Goal: Transaction & Acquisition: Obtain resource

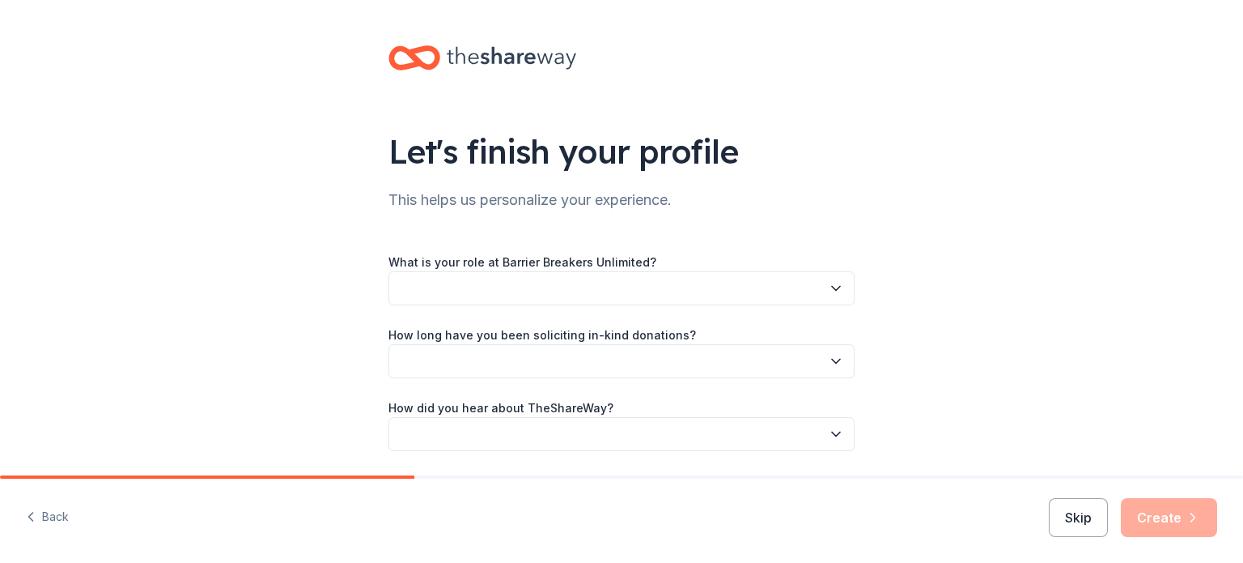
click at [430, 287] on button "button" at bounding box center [621, 288] width 466 height 34
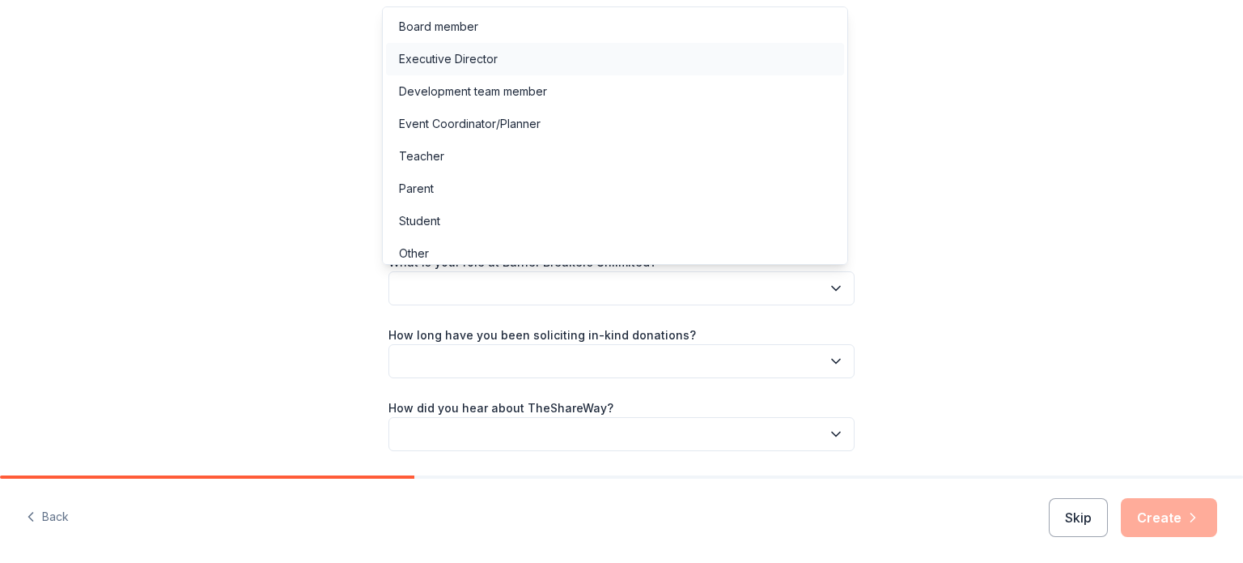
click at [482, 57] on div "Executive Director" at bounding box center [448, 58] width 99 height 19
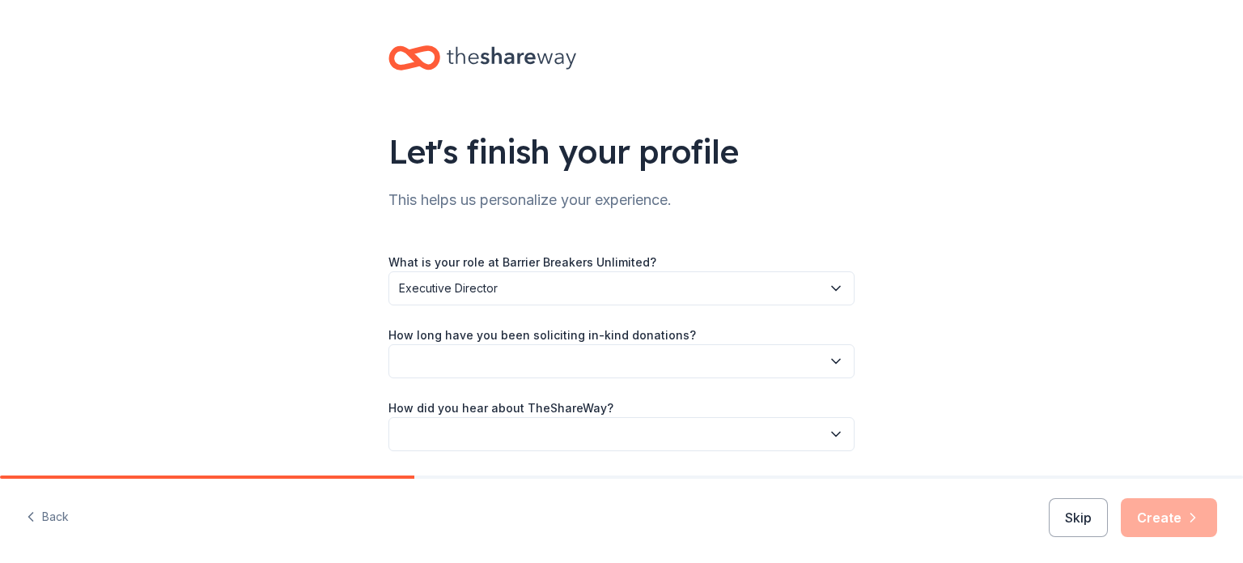
click at [612, 366] on button "button" at bounding box center [621, 361] width 466 height 34
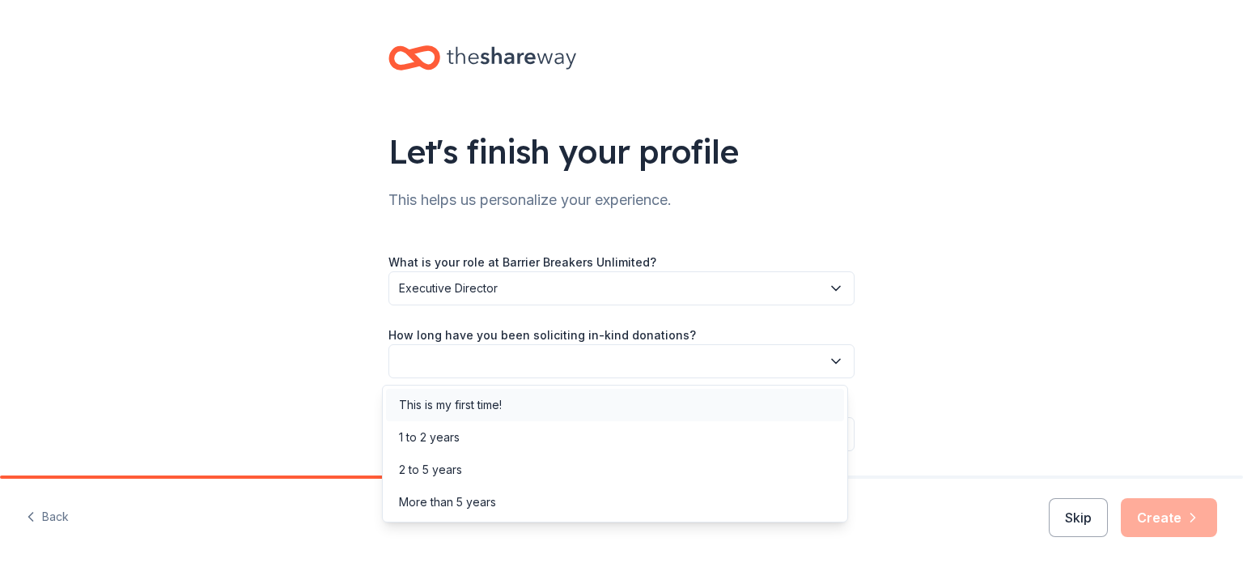
click at [483, 407] on div "This is my first time!" at bounding box center [450, 404] width 103 height 19
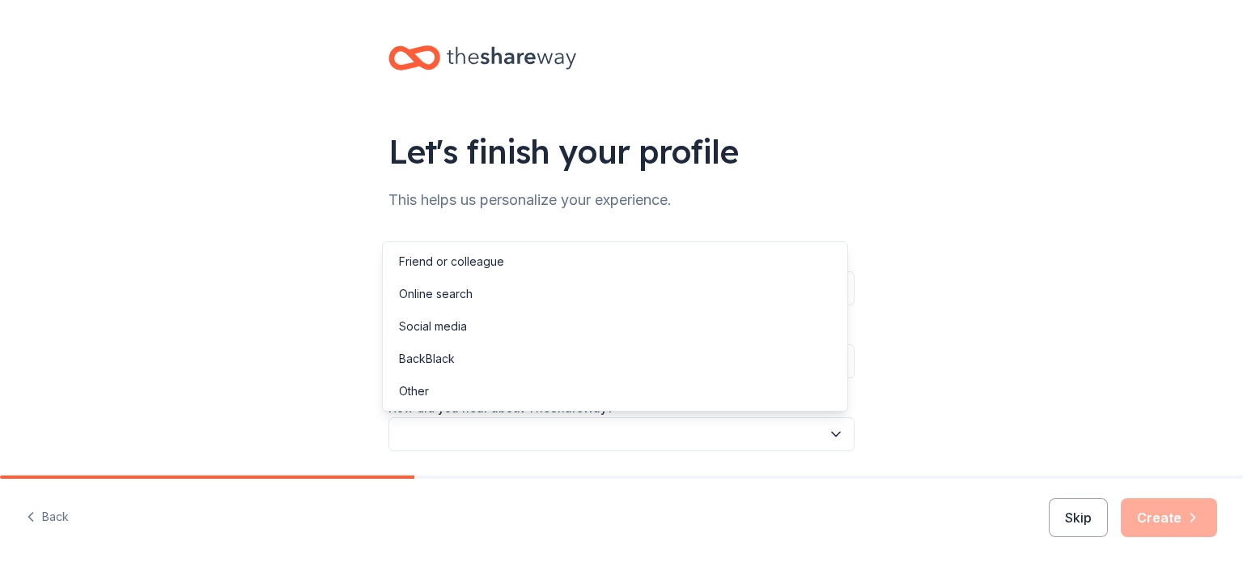
click at [440, 433] on button "button" at bounding box center [621, 434] width 466 height 34
click at [452, 322] on div "Social media" at bounding box center [433, 325] width 68 height 19
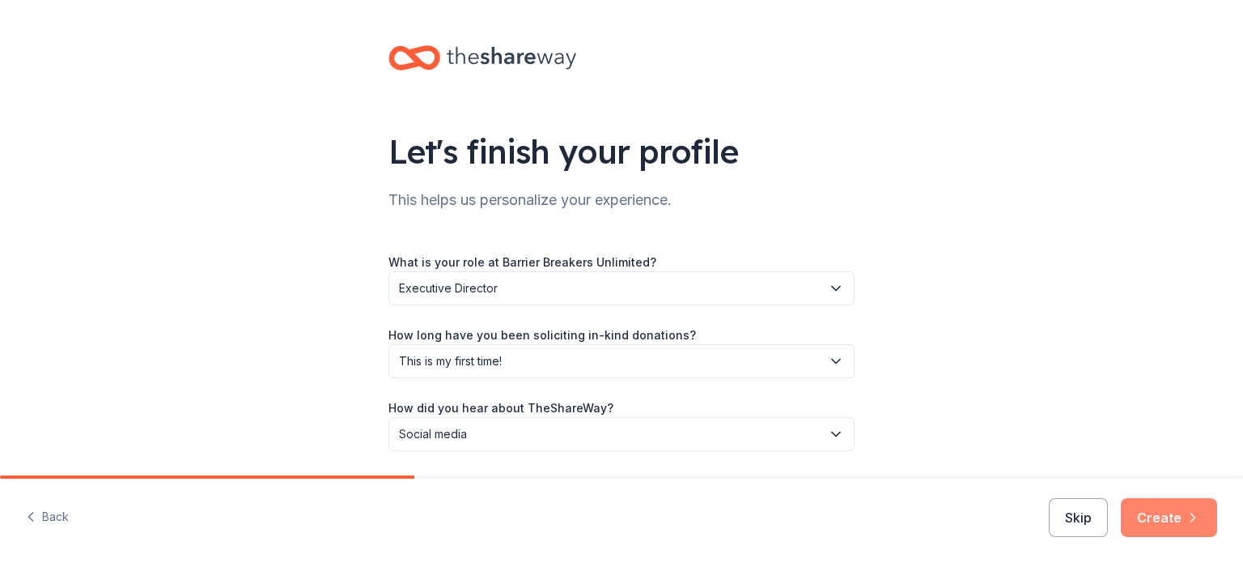
click at [1159, 511] on button "Create" at bounding box center [1169, 517] width 96 height 39
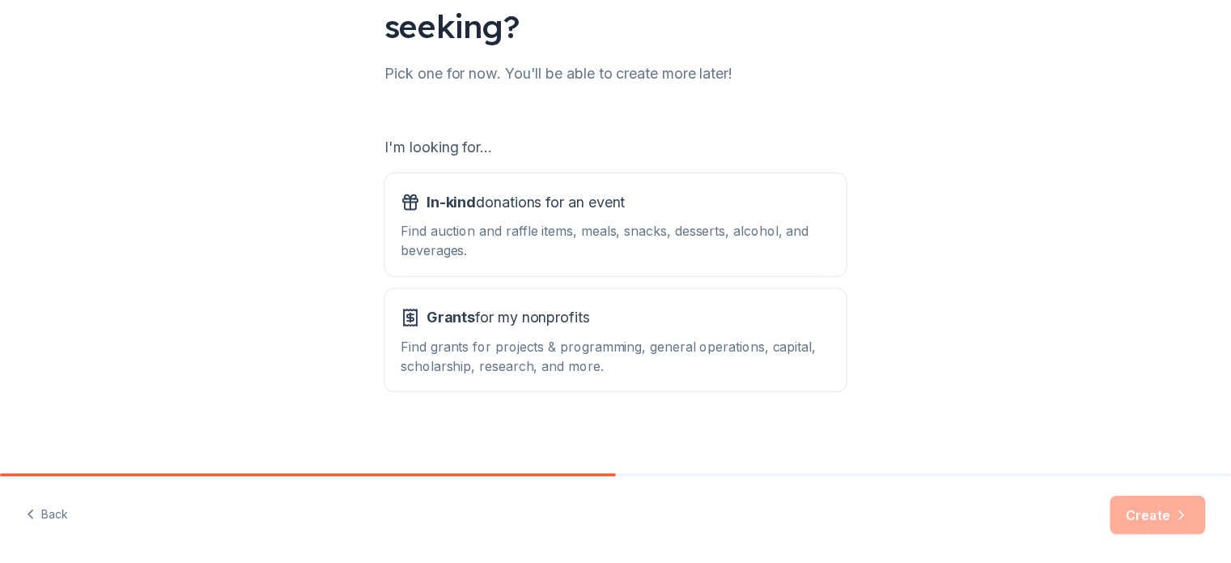
scroll to position [178, 0]
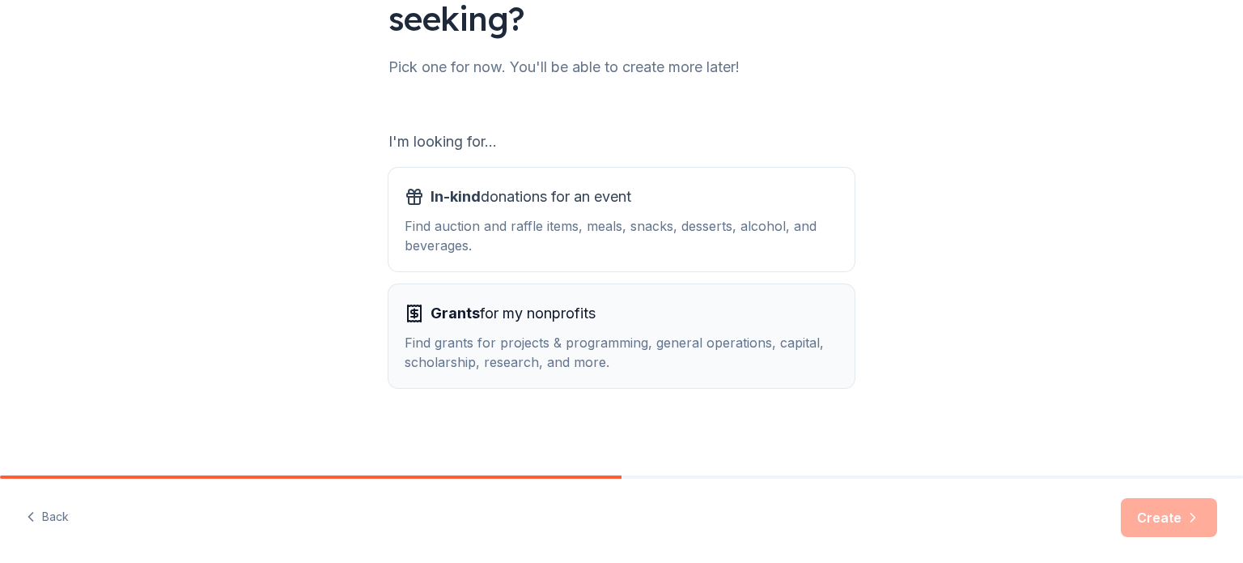
click at [607, 355] on div "Find grants for projects & programming, general operations, capital, scholarshi…" at bounding box center [622, 352] width 434 height 39
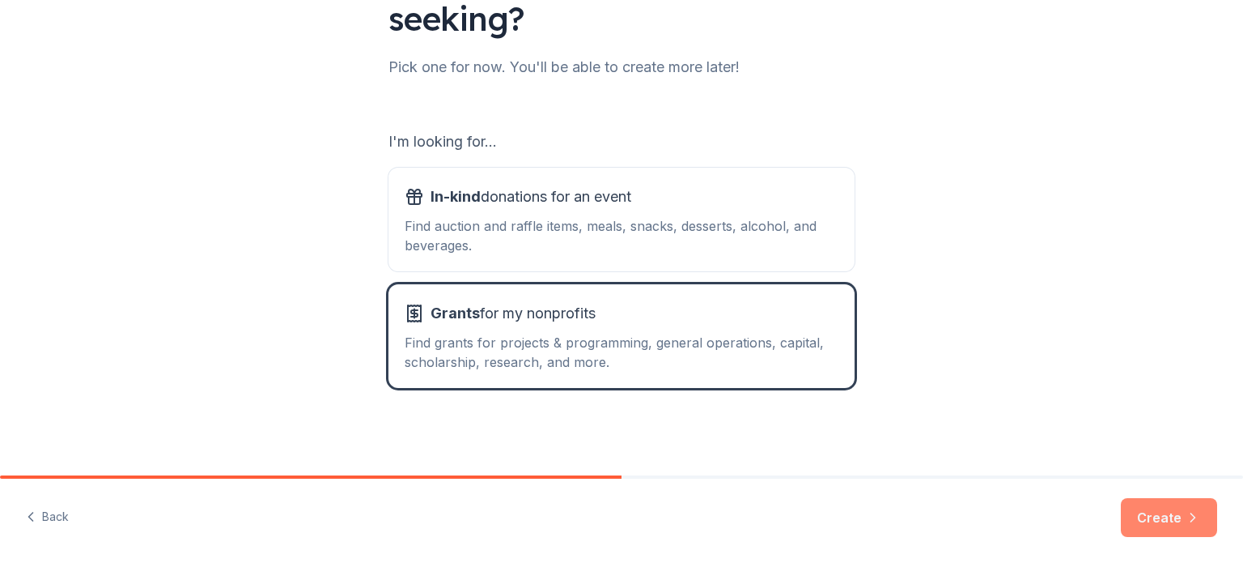
click at [1165, 520] on button "Create" at bounding box center [1169, 517] width 96 height 39
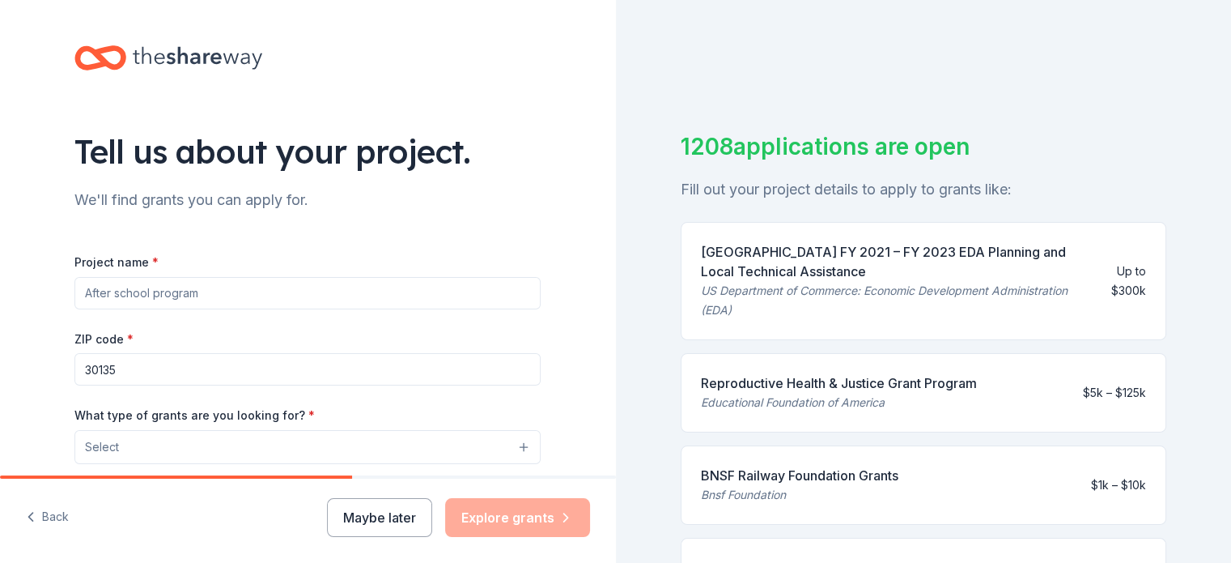
click at [129, 304] on input "Project name *" at bounding box center [307, 293] width 466 height 32
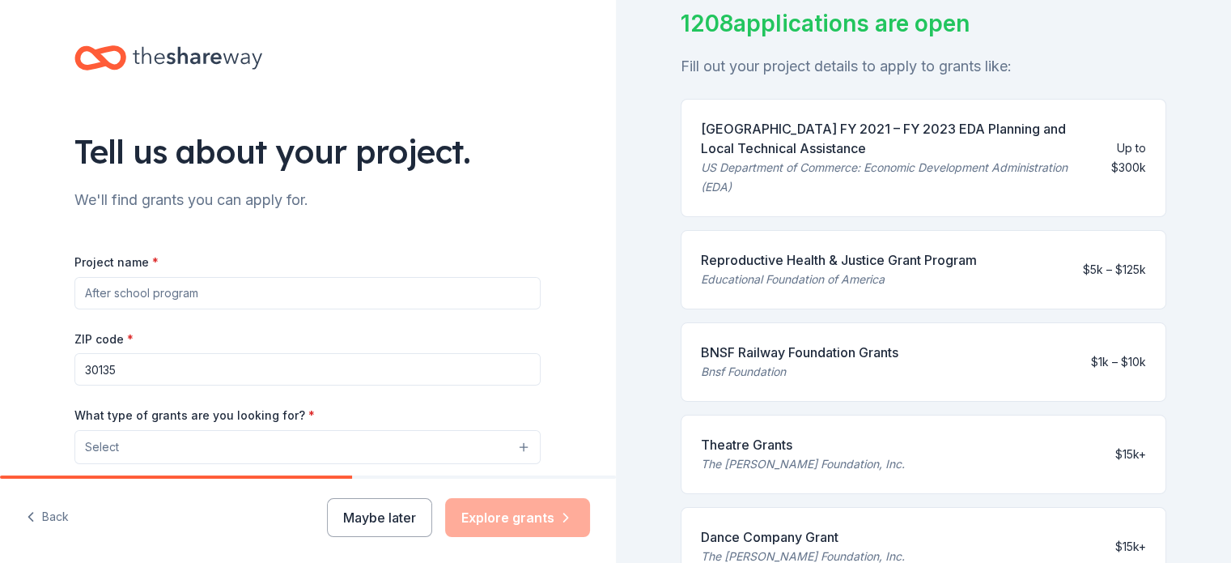
scroll to position [91, 0]
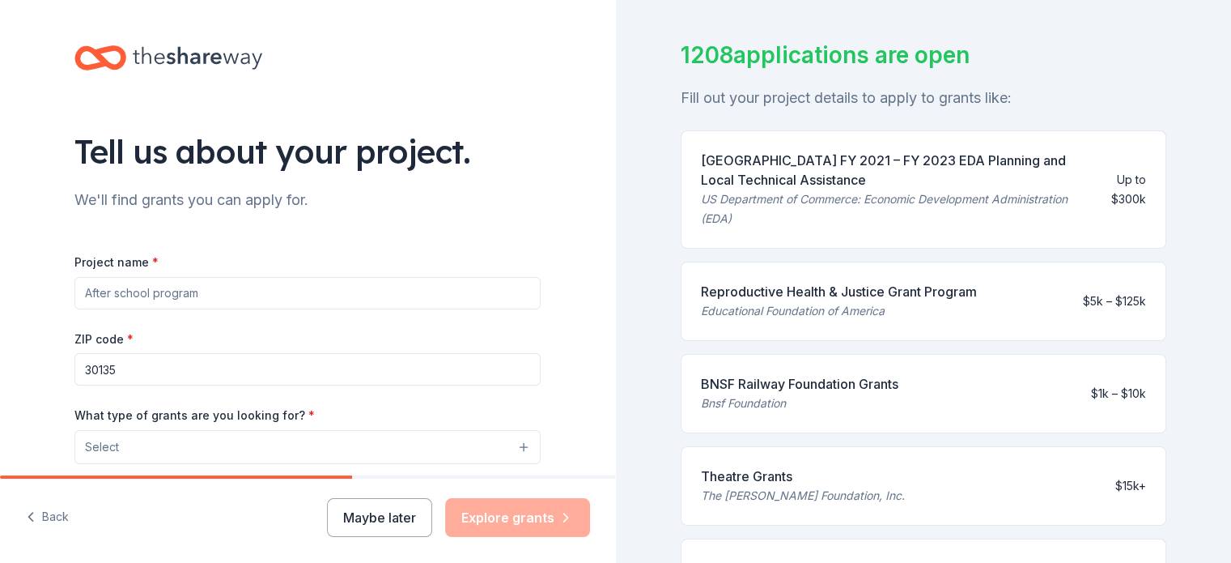
click at [191, 294] on input "Project name *" at bounding box center [307, 293] width 466 height 32
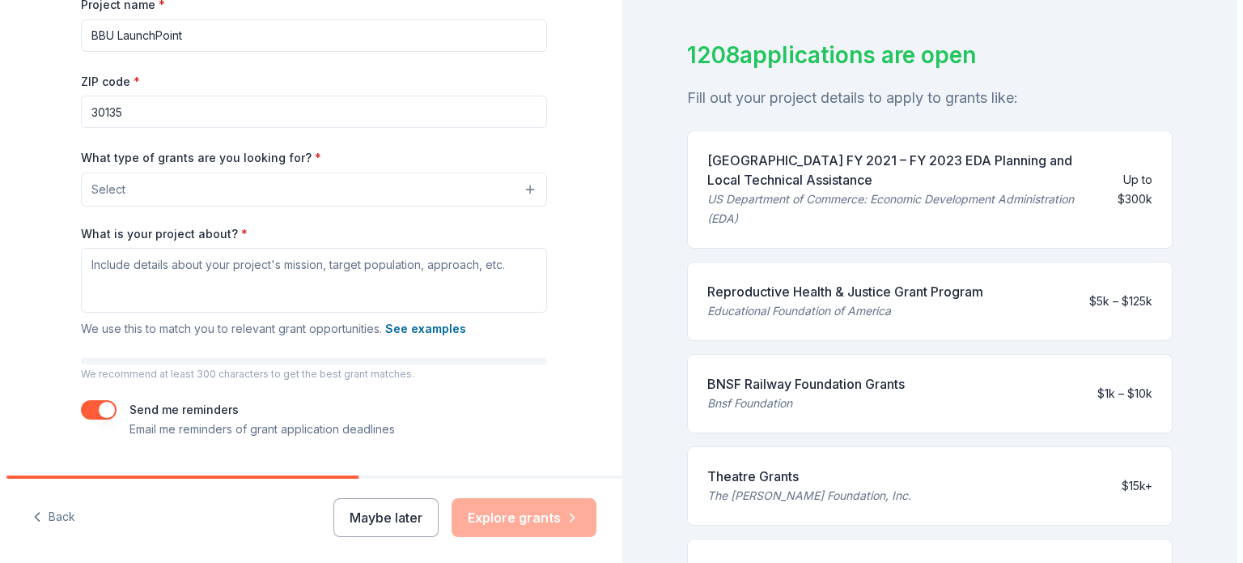
scroll to position [261, 0]
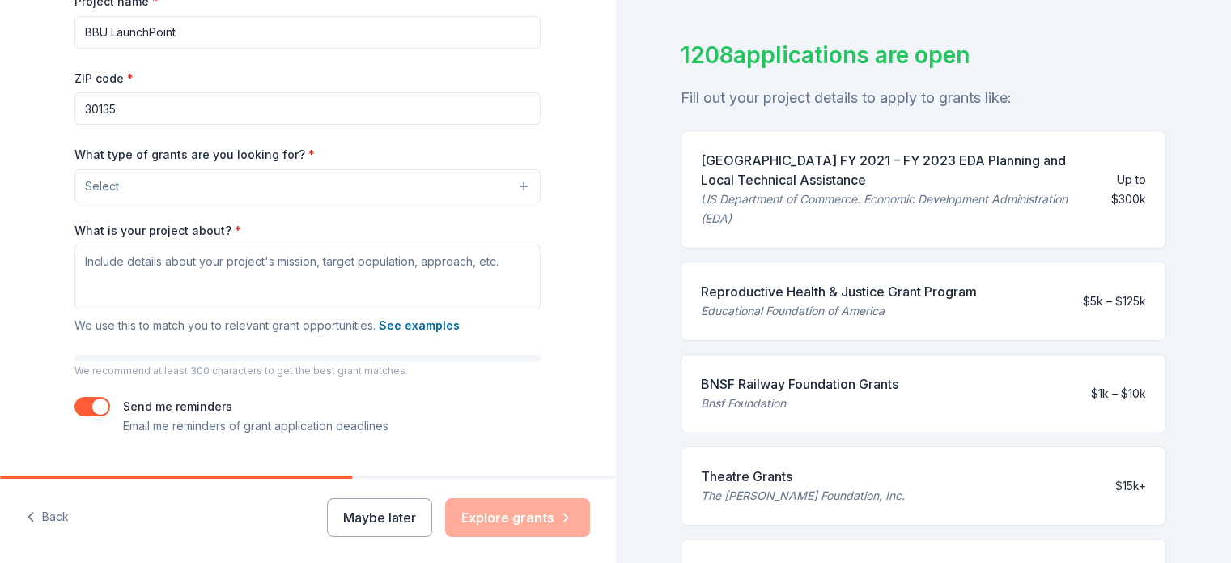
type input "BBU LaunchPoint"
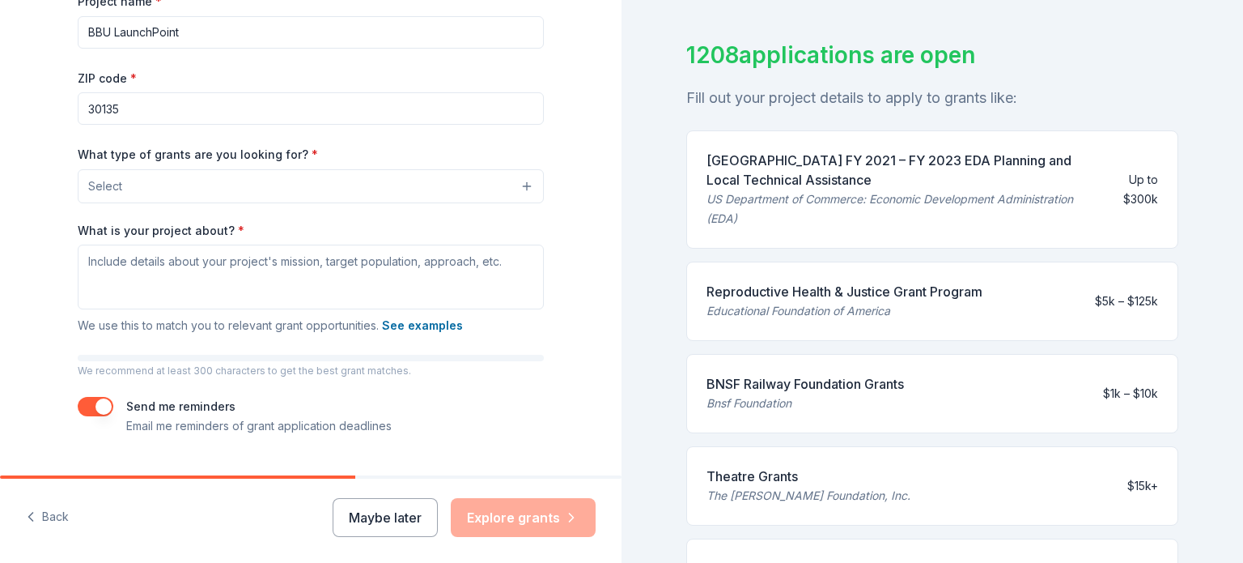
click at [244, 182] on button "Select" at bounding box center [311, 186] width 466 height 34
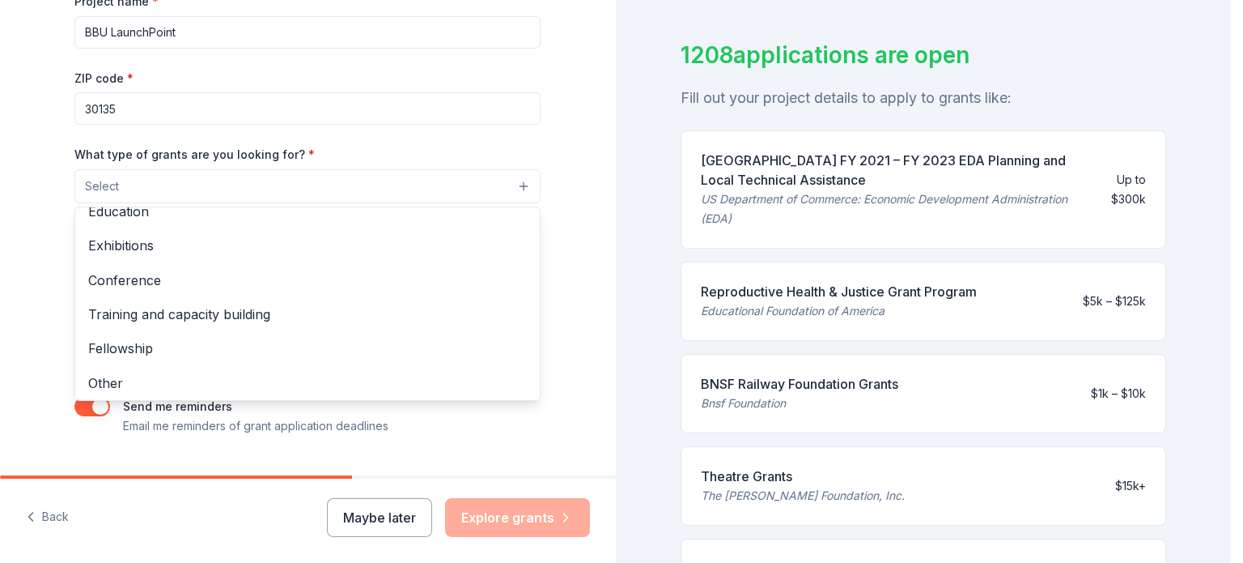
scroll to position [175, 0]
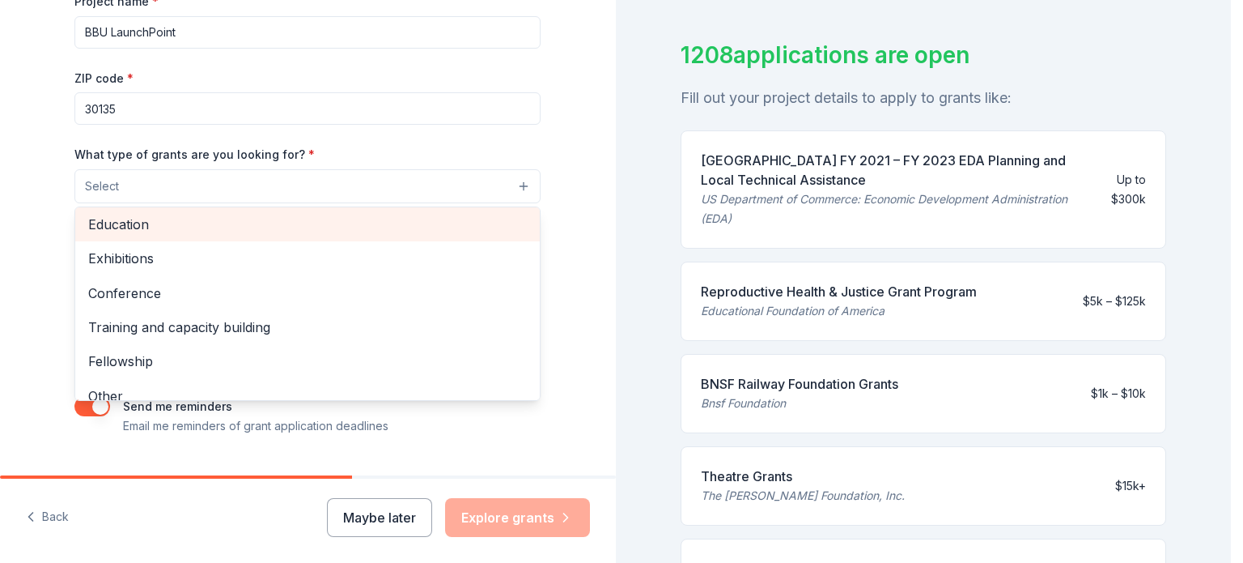
click at [164, 223] on span "Education" at bounding box center [307, 224] width 439 height 21
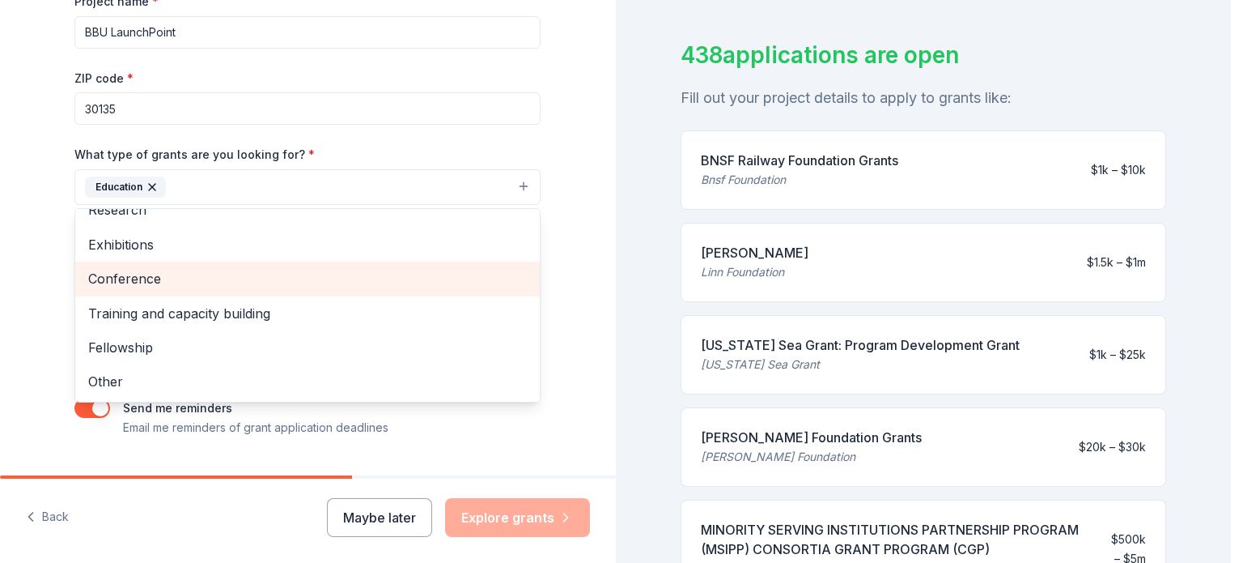
click at [328, 291] on div "Conference" at bounding box center [307, 278] width 465 height 34
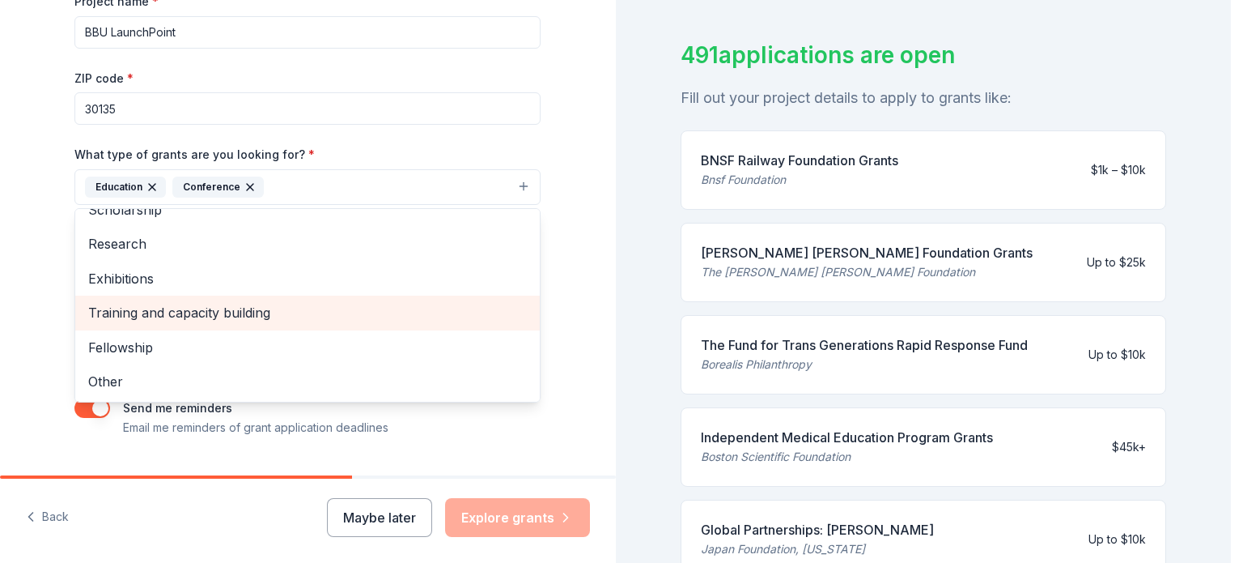
click at [112, 315] on span "Training and capacity building" at bounding box center [307, 312] width 439 height 21
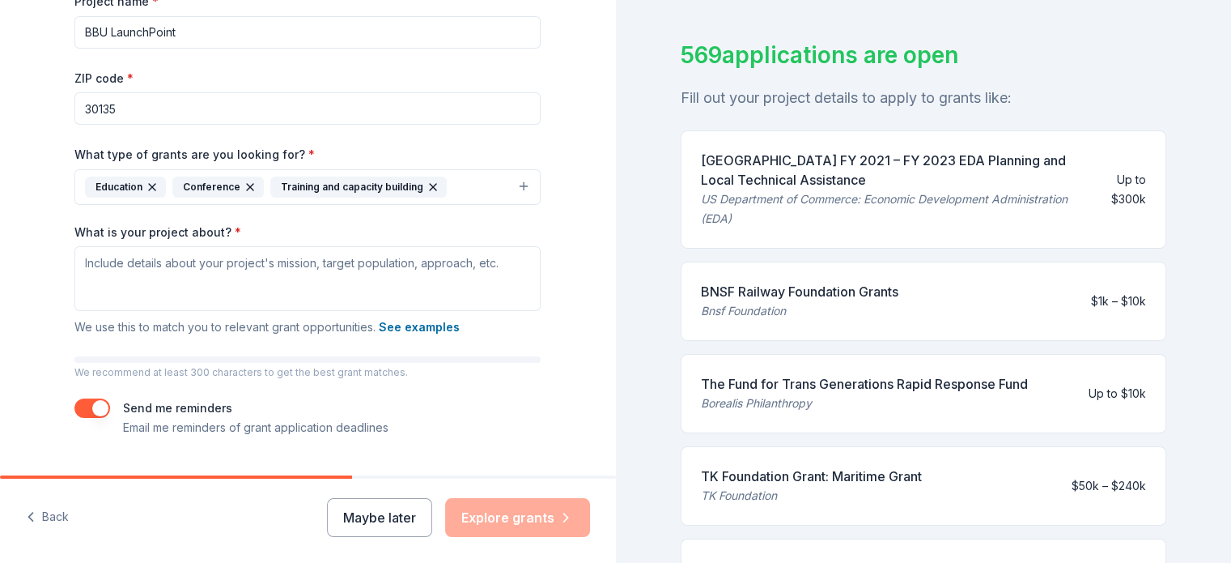
click at [247, 184] on icon "button" at bounding box center [250, 187] width 6 height 6
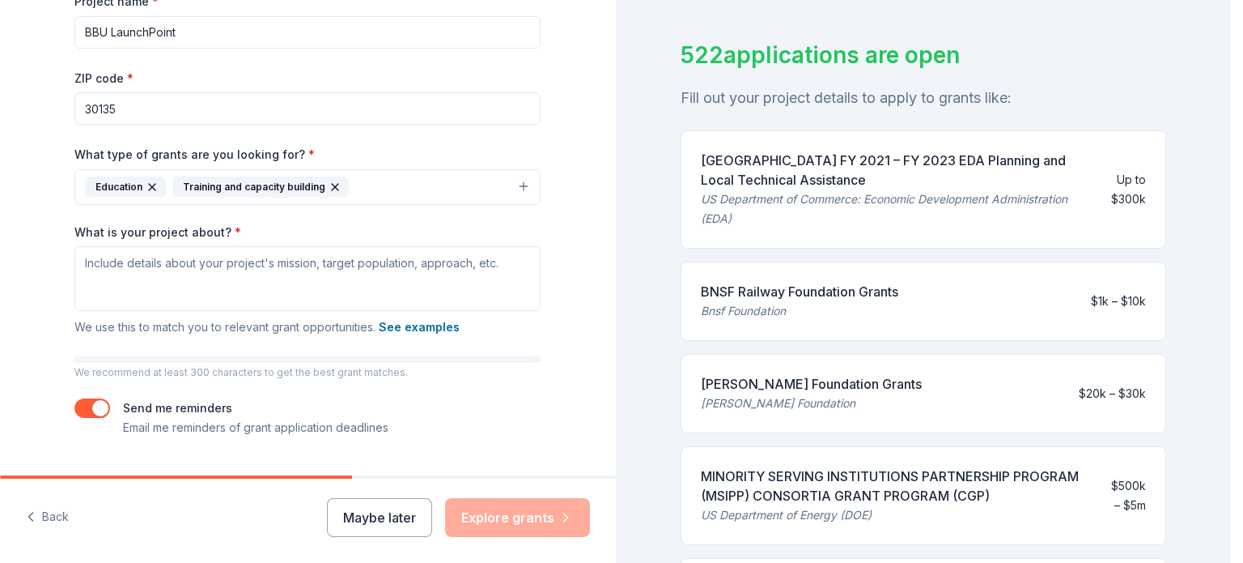
click at [360, 189] on button "Education Training and capacity building" at bounding box center [307, 187] width 466 height 36
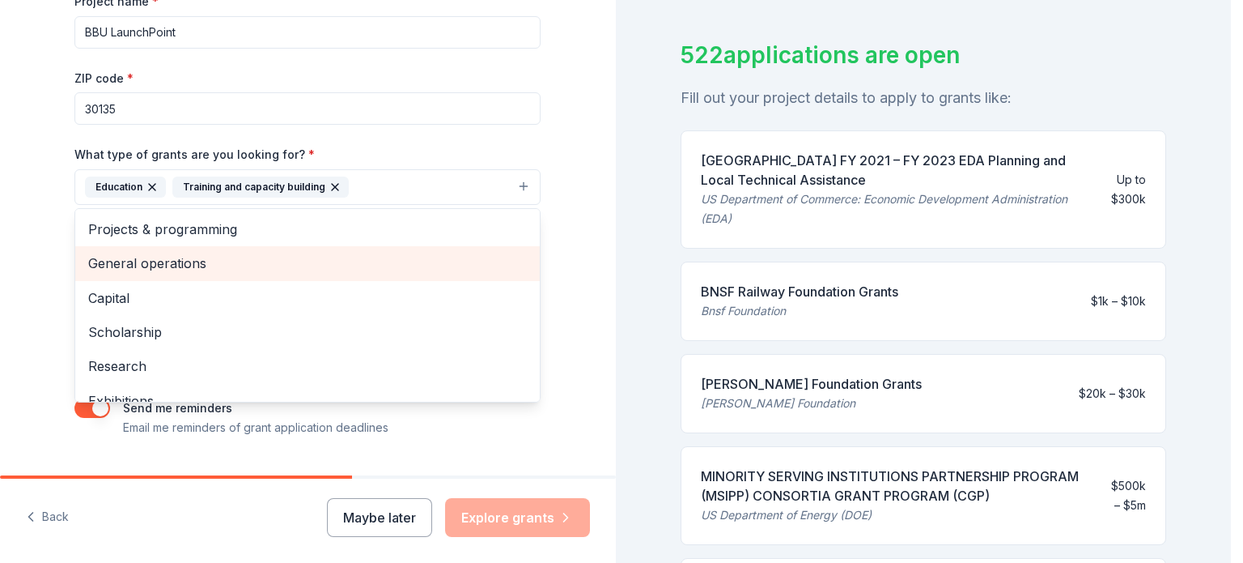
click at [197, 264] on span "General operations" at bounding box center [307, 263] width 439 height 21
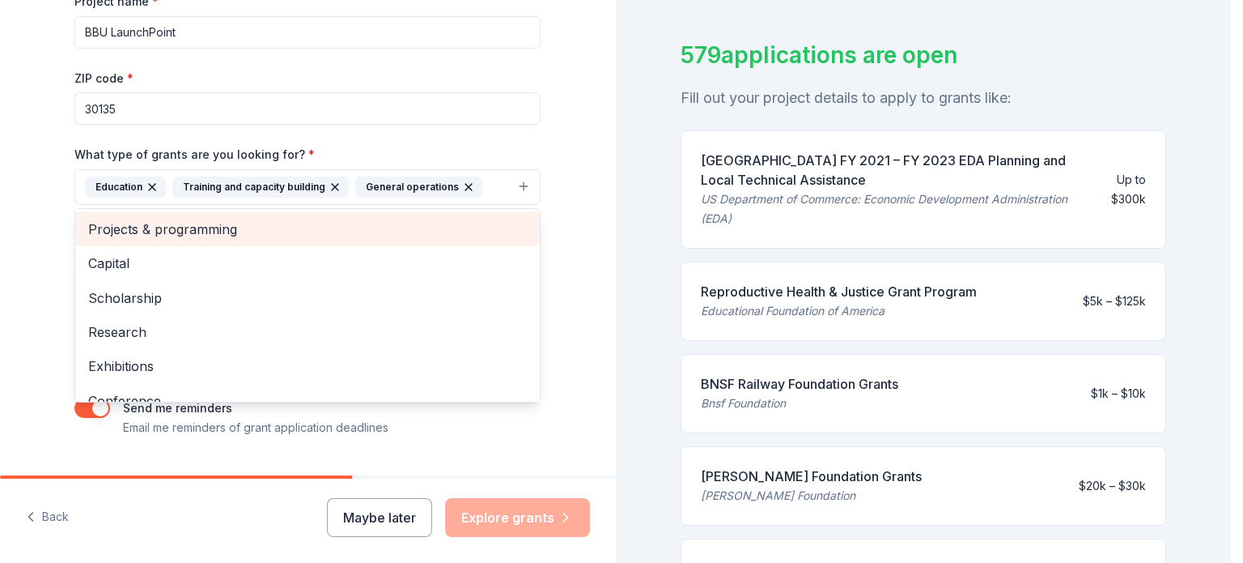
click at [189, 223] on span "Projects & programming" at bounding box center [307, 229] width 439 height 21
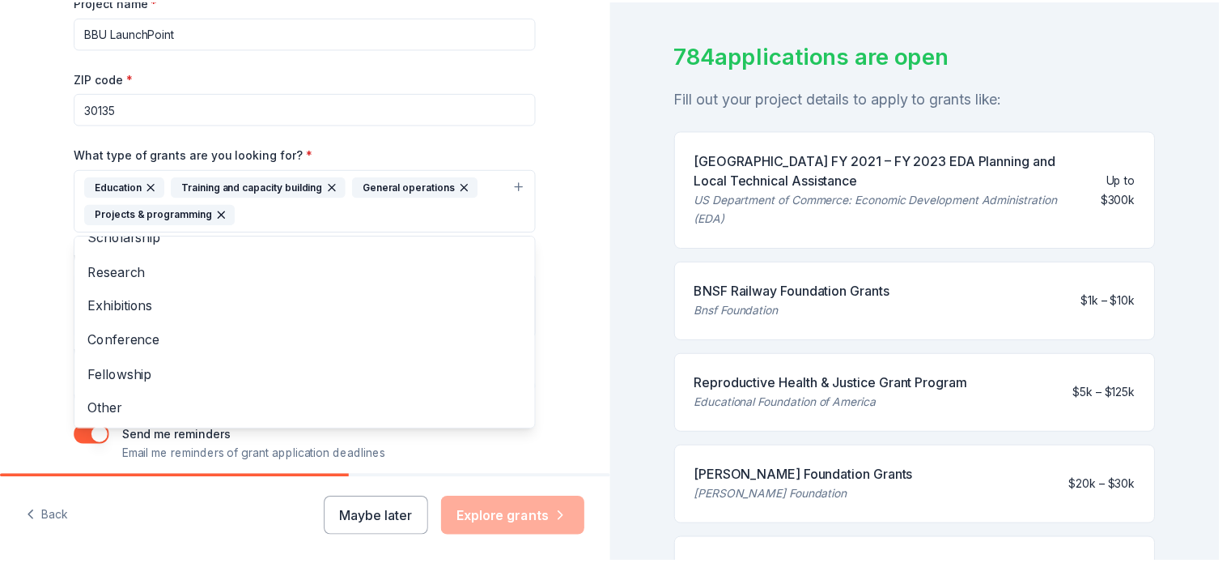
scroll to position [0, 0]
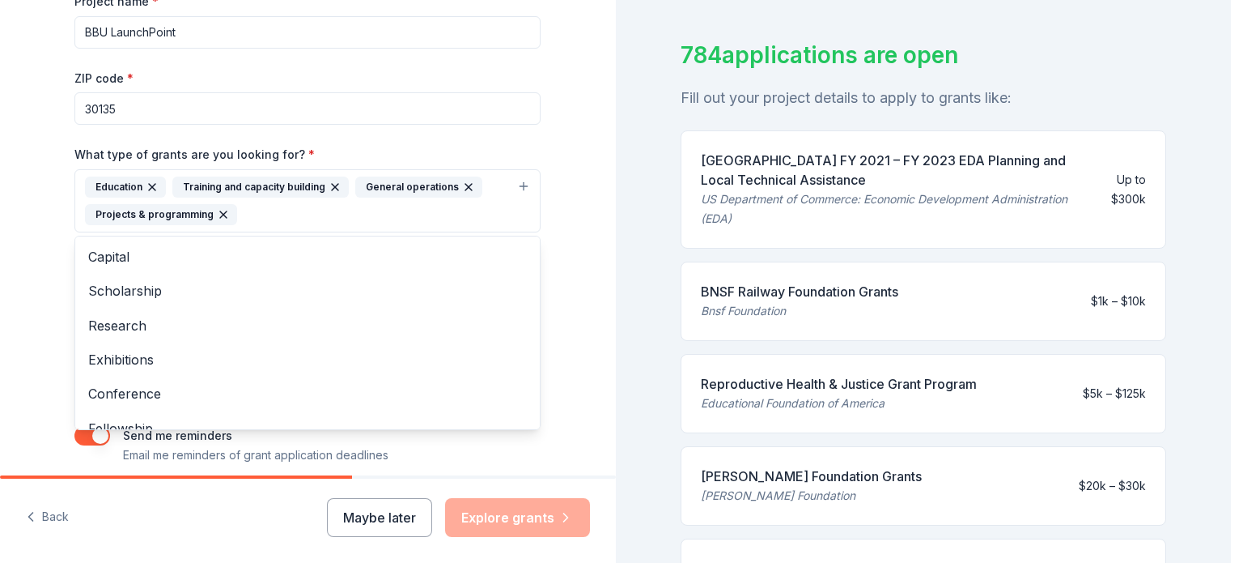
click at [584, 256] on div "Tell us about your project. We'll find grants you can apply for. Project name *…" at bounding box center [308, 140] width 616 height 803
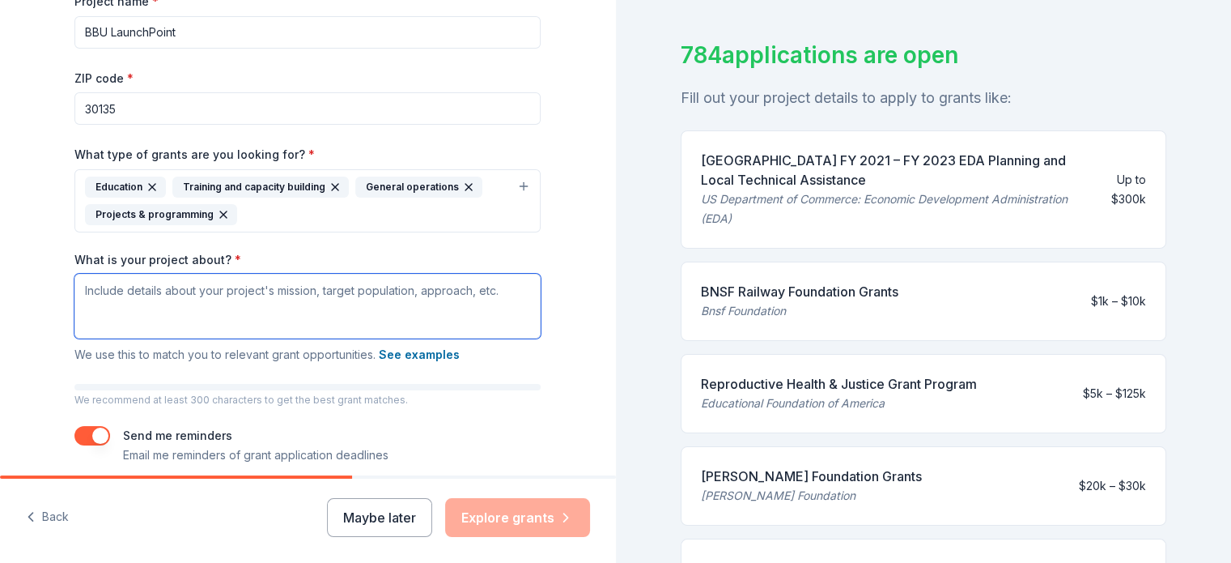
click at [108, 302] on textarea "What is your project about? *" at bounding box center [307, 306] width 466 height 65
paste textarea "LaunchPoint, is a federally-aligned, three-year initiative that expands our wor…"
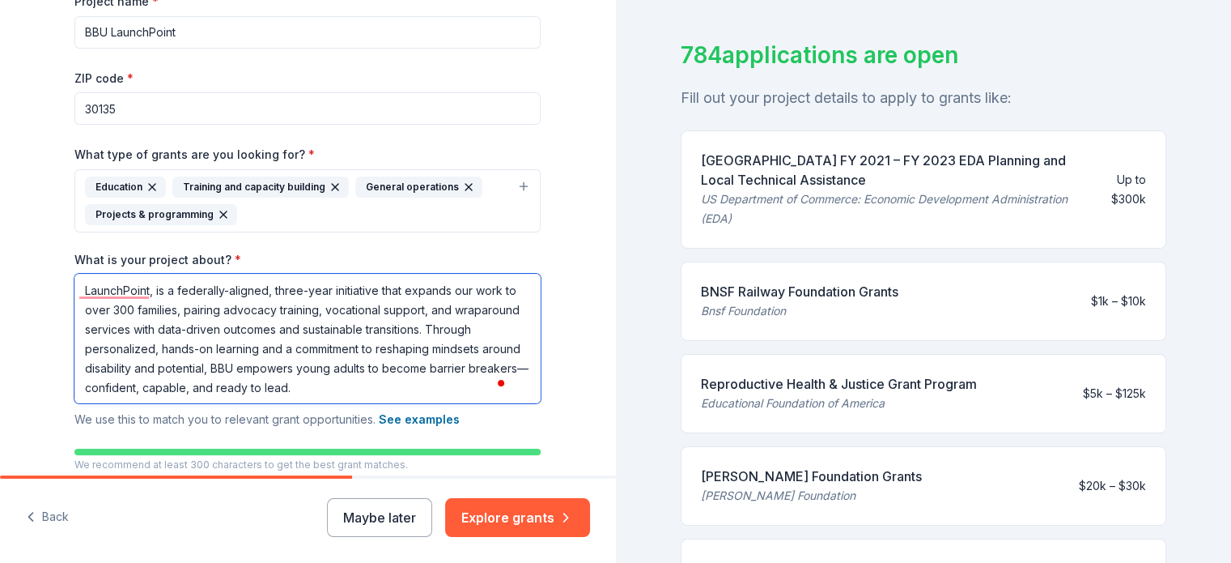
click at [267, 291] on textarea "LaunchPoint, is a federally-aligned, three-year initiative that expands our wor…" at bounding box center [307, 338] width 466 height 129
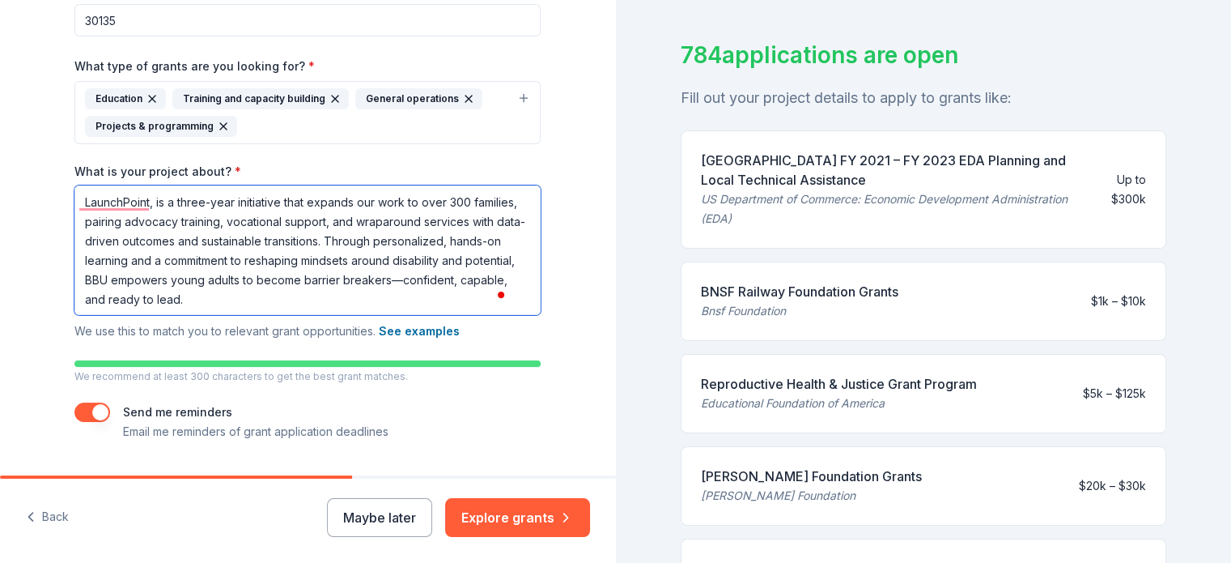
scroll to position [0, 0]
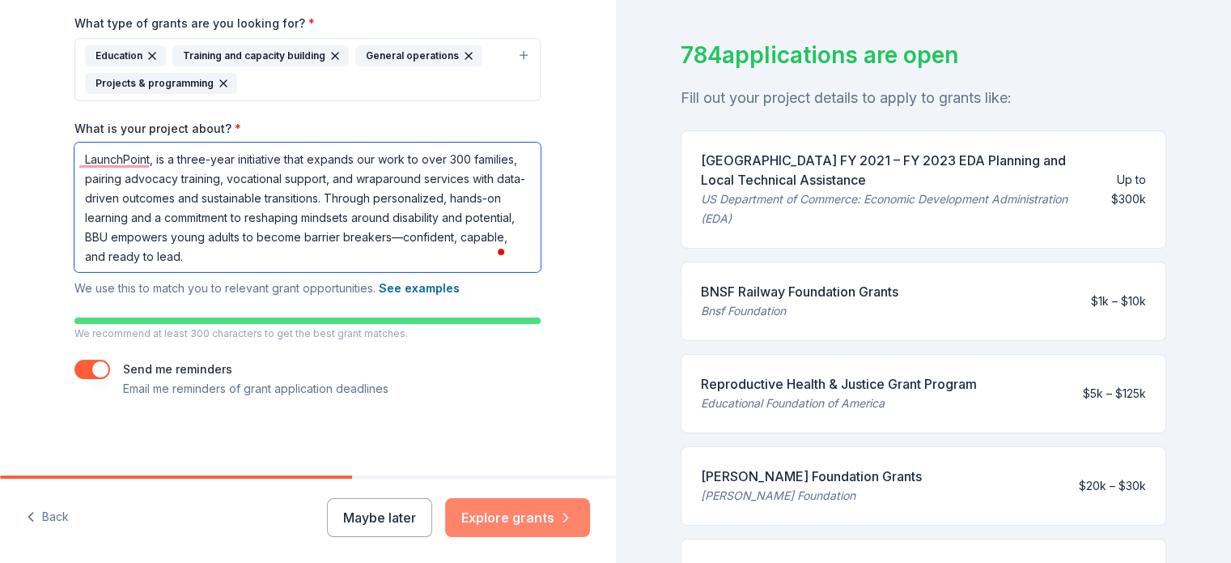
type textarea "LaunchPoint, is a three-year initiative that expands our work to over 300 famil…"
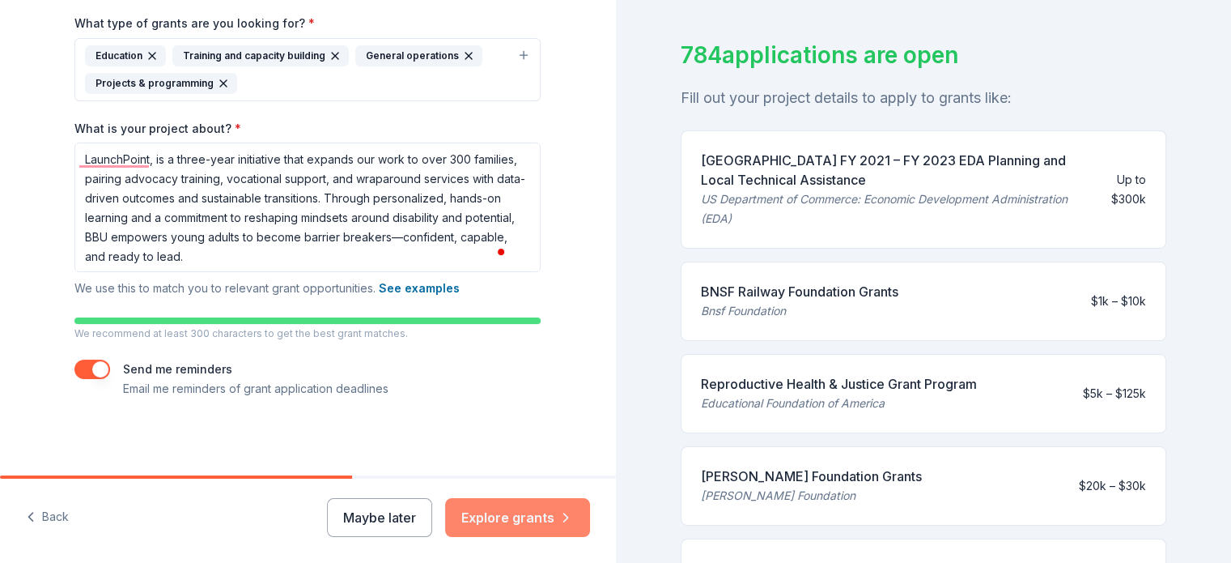
click at [536, 512] on button "Explore grants" at bounding box center [517, 517] width 145 height 39
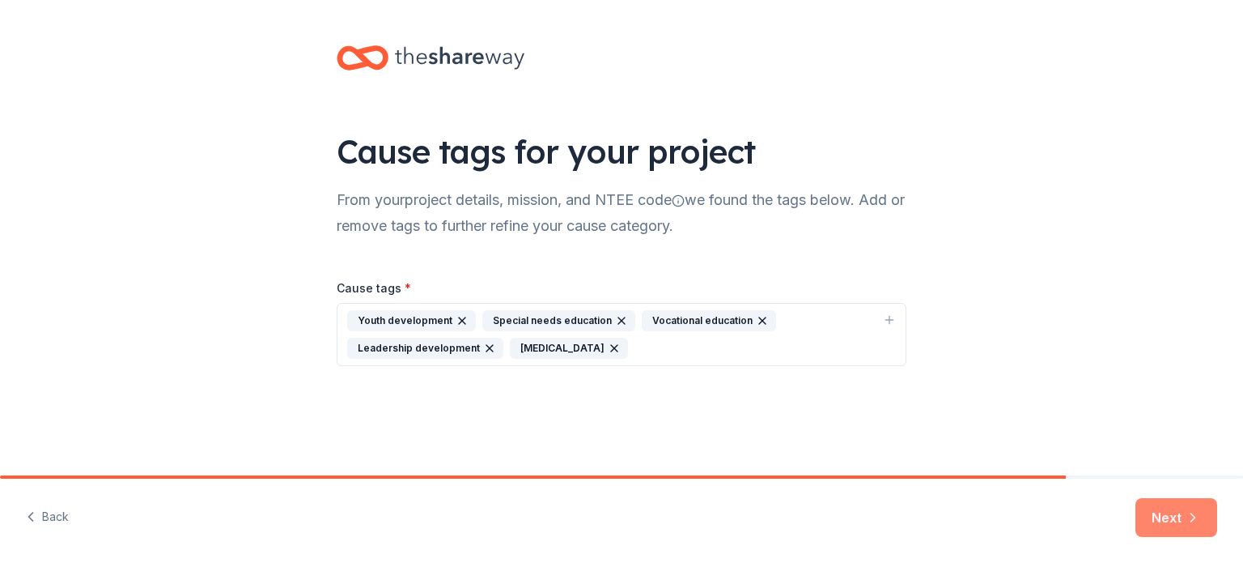
click at [1166, 505] on button "Next" at bounding box center [1177, 517] width 82 height 39
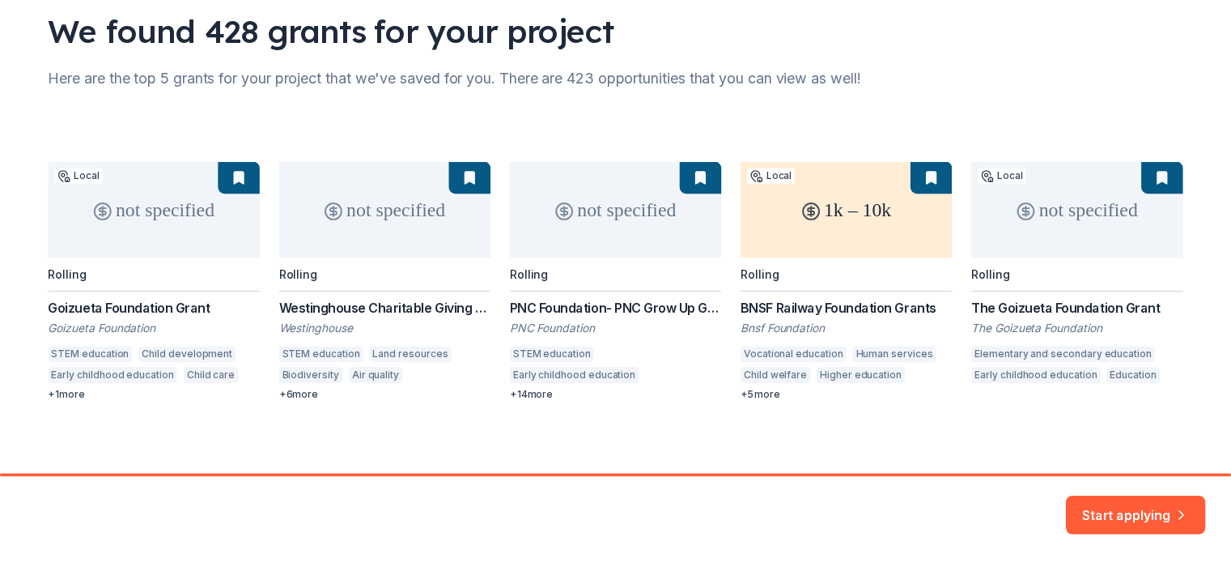
scroll to position [128, 0]
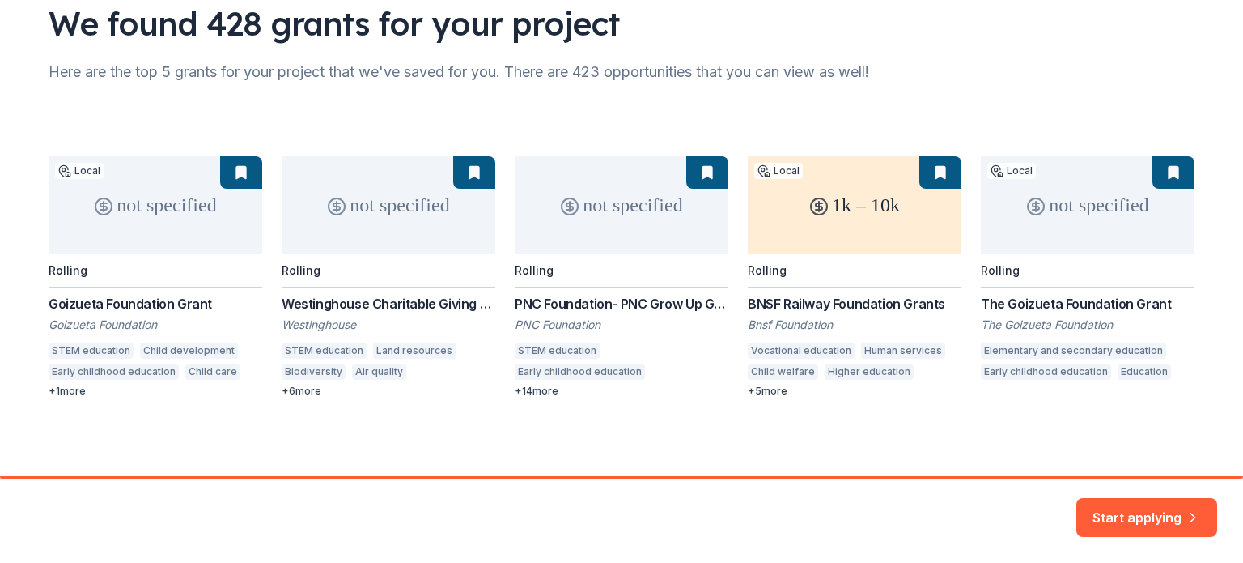
click at [777, 300] on div "not specified Local Rolling Goizueta Foundation [PERSON_NAME] Foundation STEM e…" at bounding box center [622, 276] width 1146 height 241
click at [1130, 519] on button "Start applying" at bounding box center [1146, 507] width 141 height 39
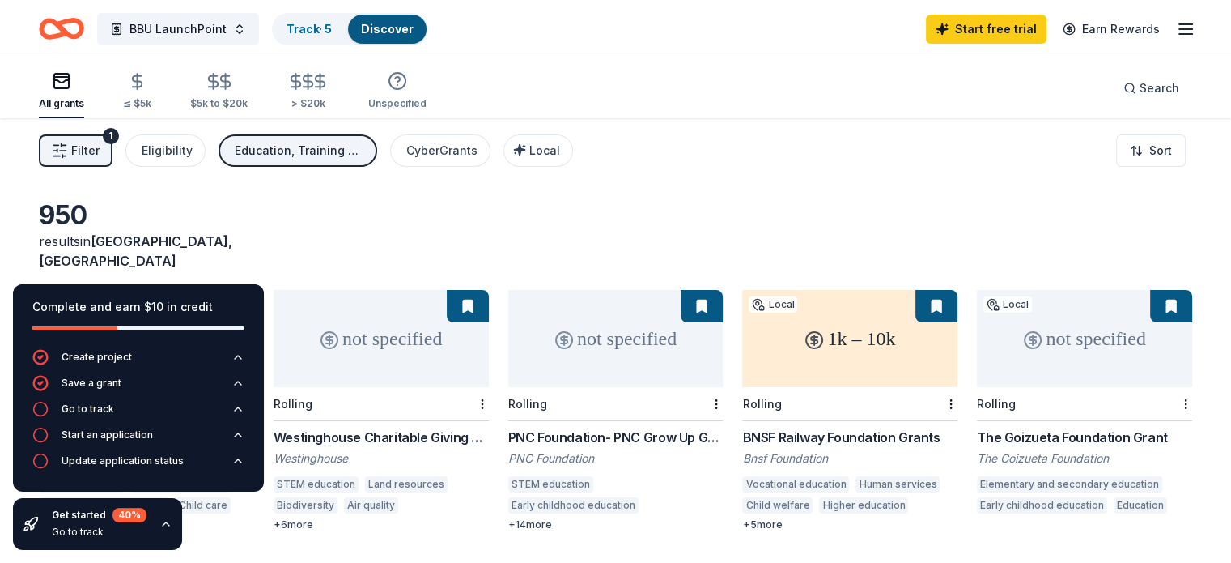
click at [715, 199] on div "950 results in [GEOGRAPHIC_DATA], [GEOGRAPHIC_DATA]" at bounding box center [615, 234] width 1153 height 71
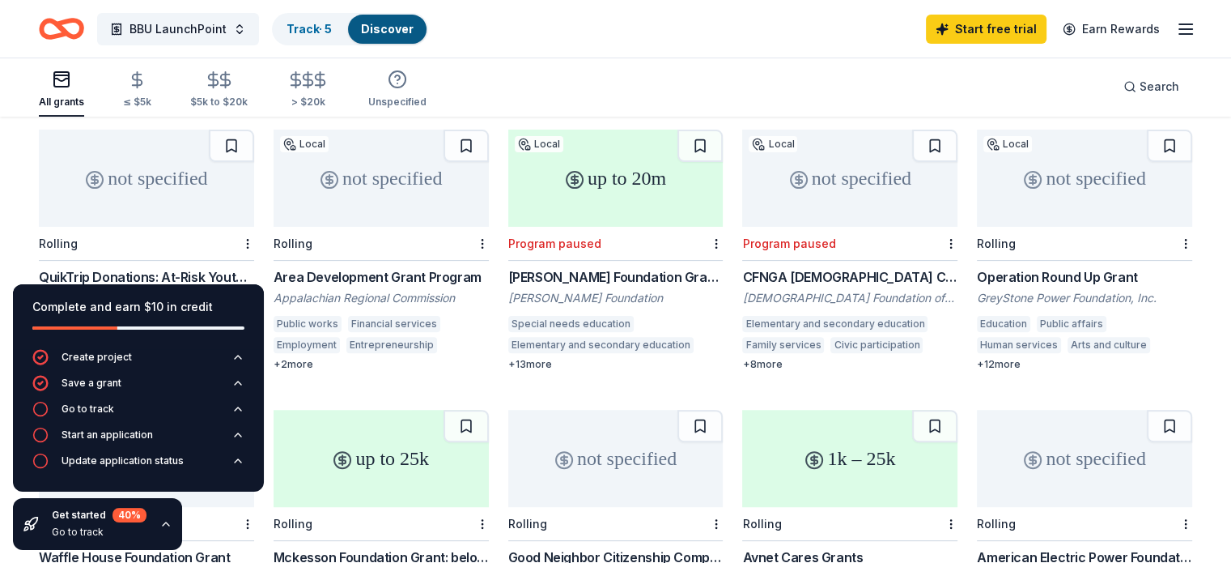
scroll to position [428, 0]
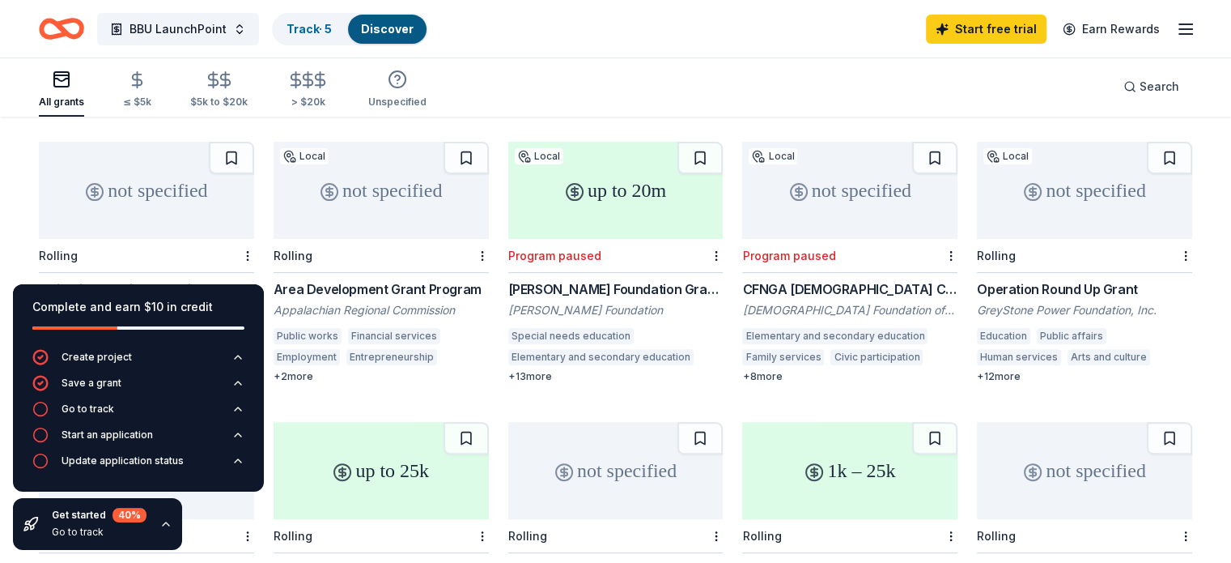
click at [600, 279] on div "[PERSON_NAME] Foundation Grants Program" at bounding box center [615, 288] width 215 height 19
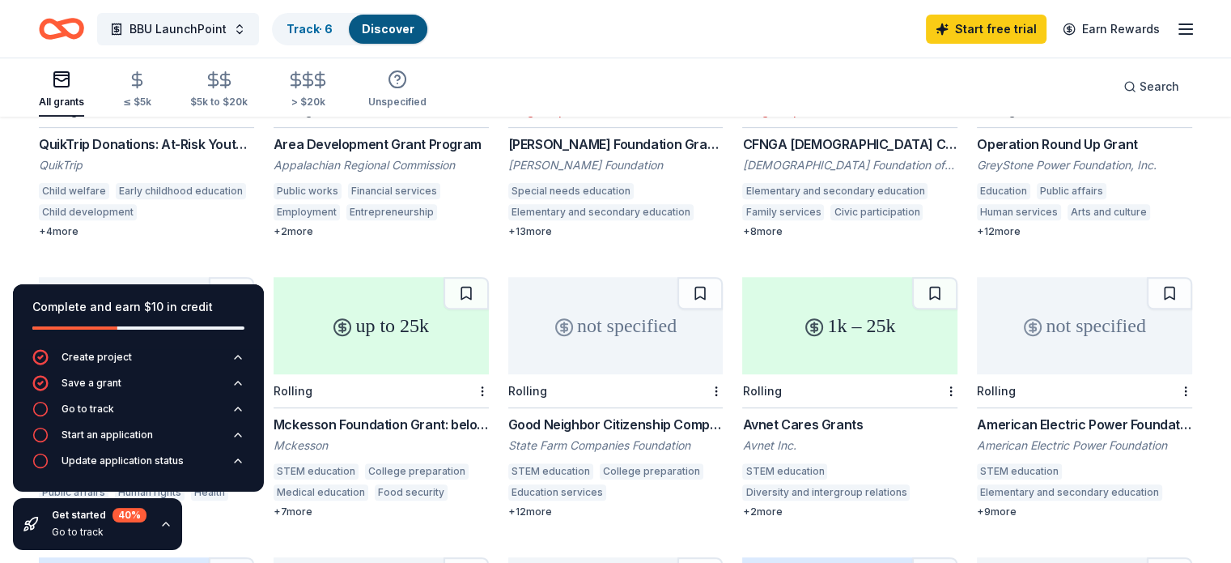
scroll to position [575, 0]
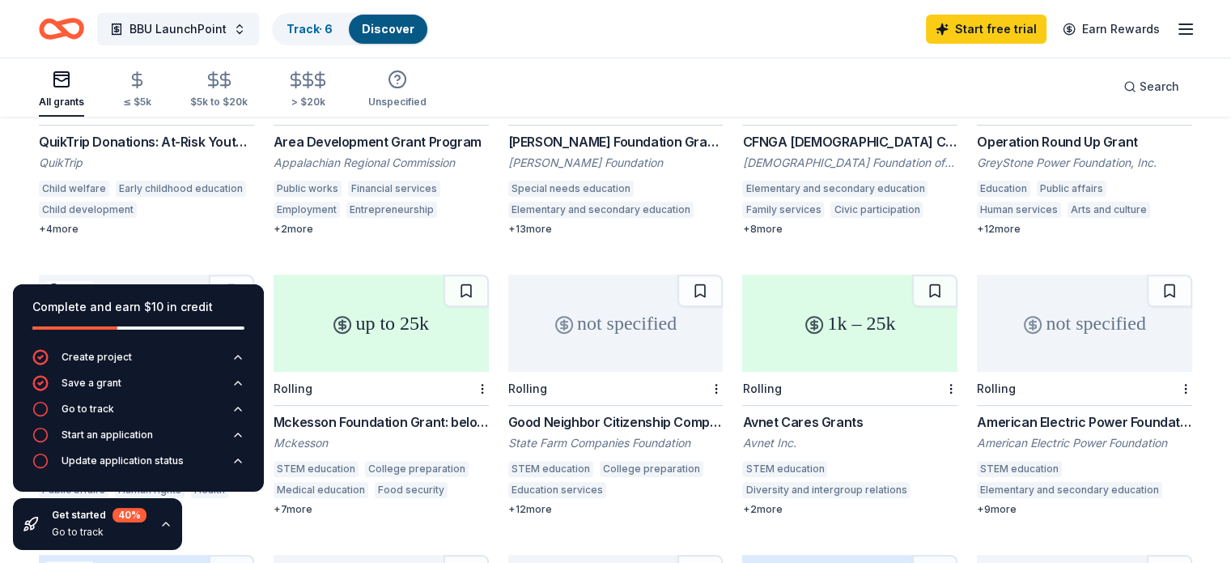
click at [162, 521] on icon "button" at bounding box center [165, 523] width 13 height 13
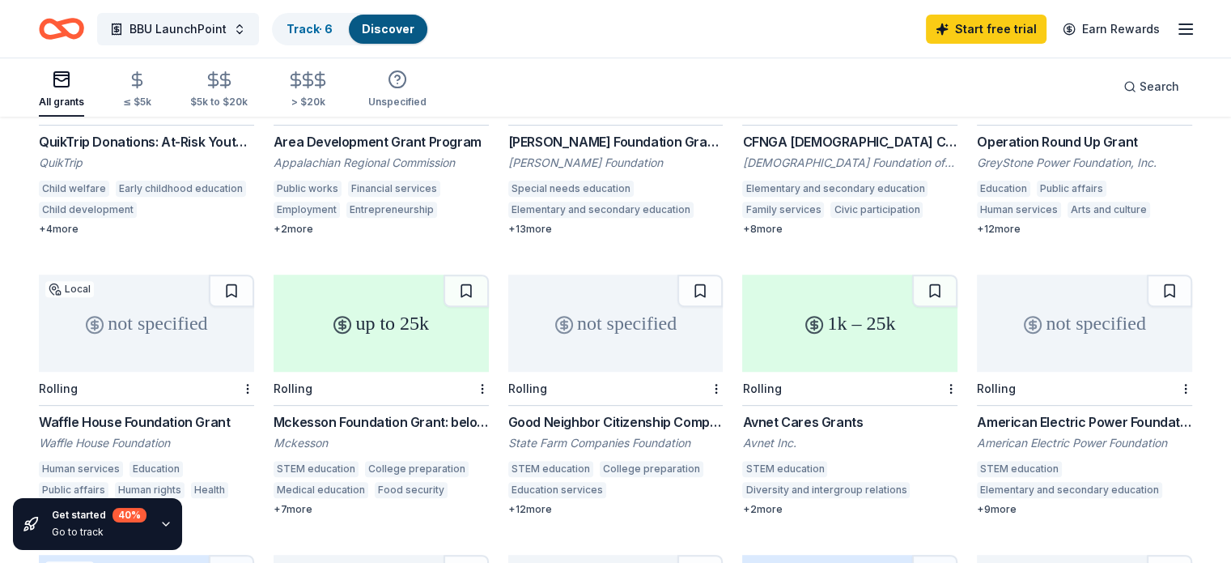
click at [162, 521] on icon "button" at bounding box center [165, 523] width 13 height 13
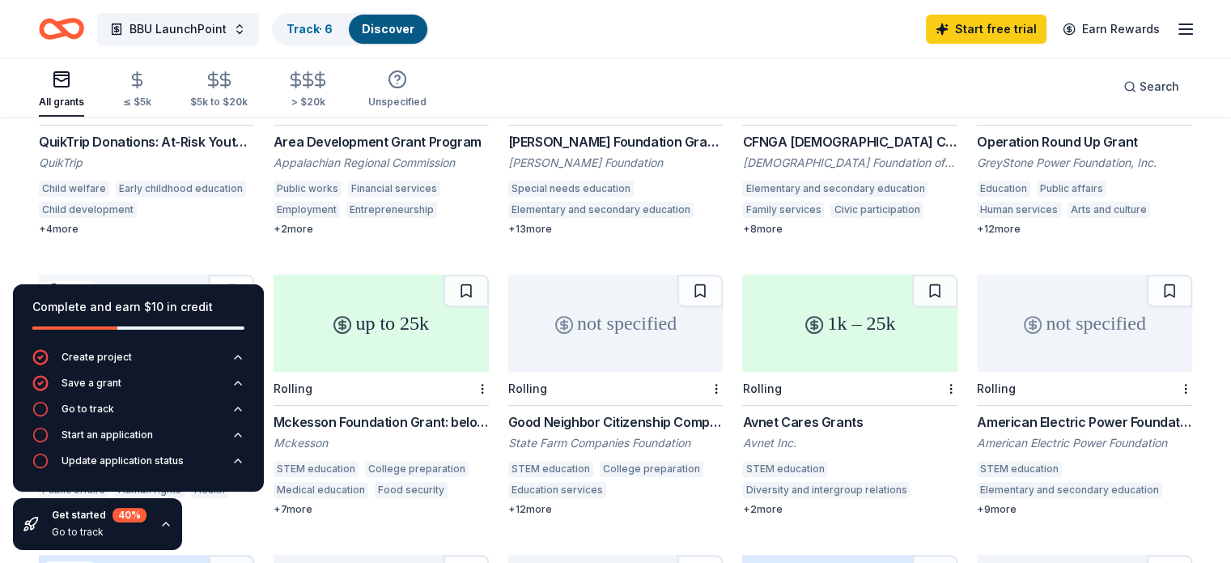
click at [162, 521] on icon "button" at bounding box center [165, 523] width 13 height 13
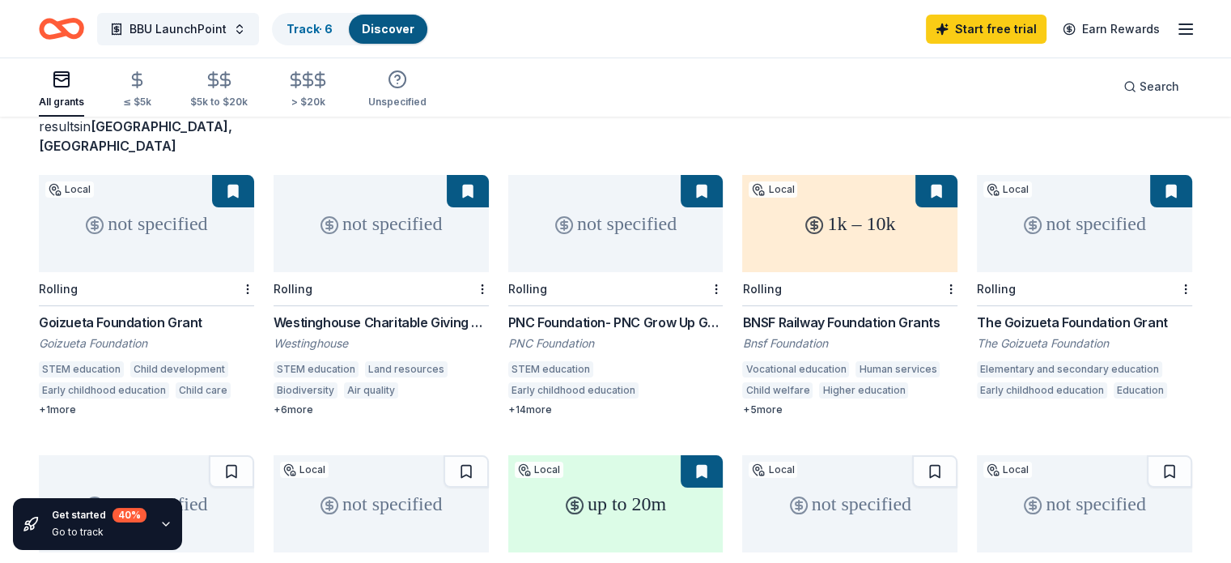
scroll to position [0, 0]
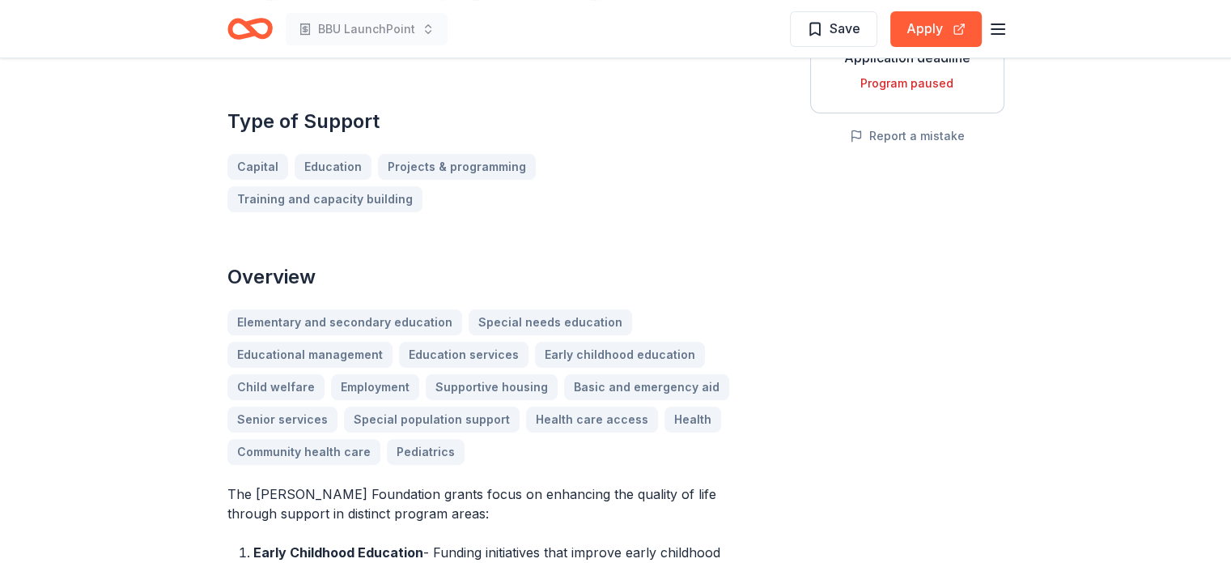
scroll to position [328, 0]
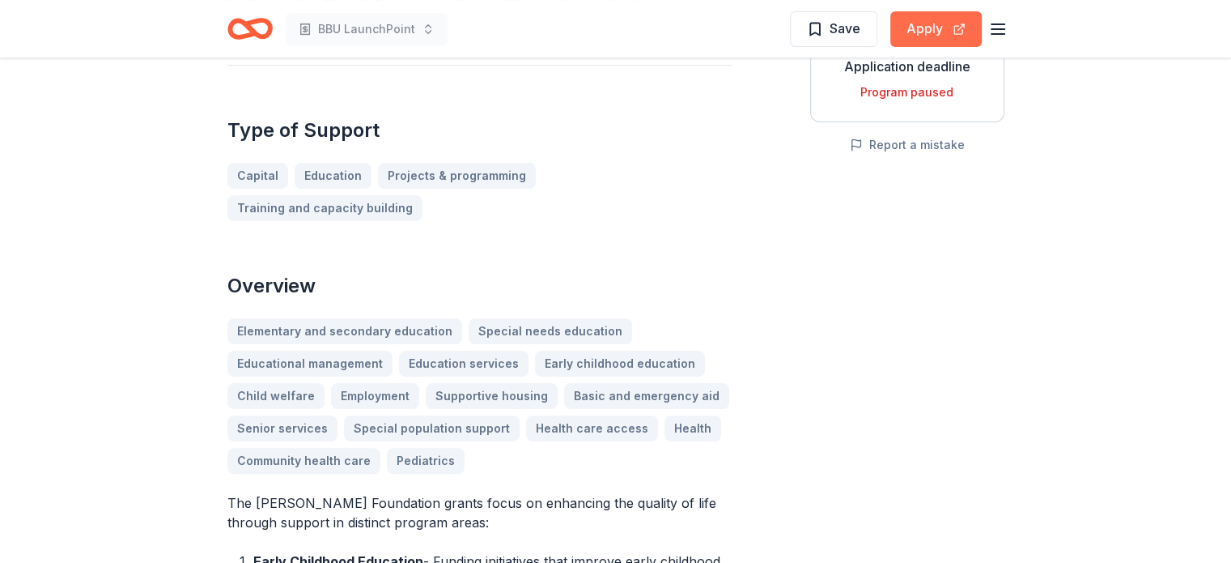
click at [915, 25] on button "Apply" at bounding box center [935, 29] width 91 height 36
click at [816, 31] on span "Save" at bounding box center [833, 28] width 53 height 21
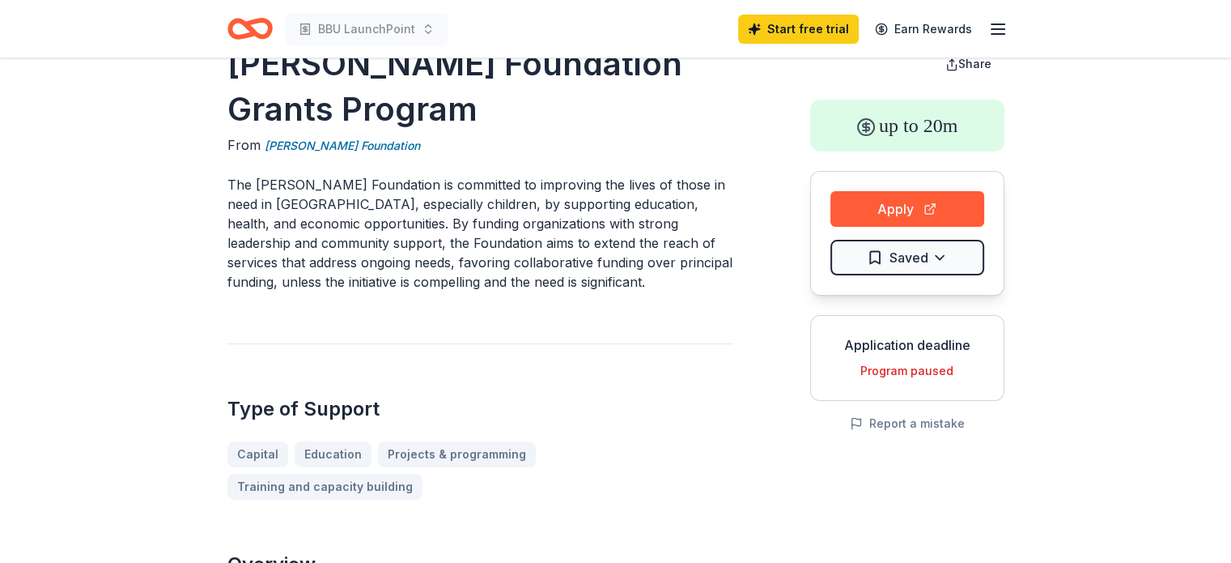
scroll to position [0, 0]
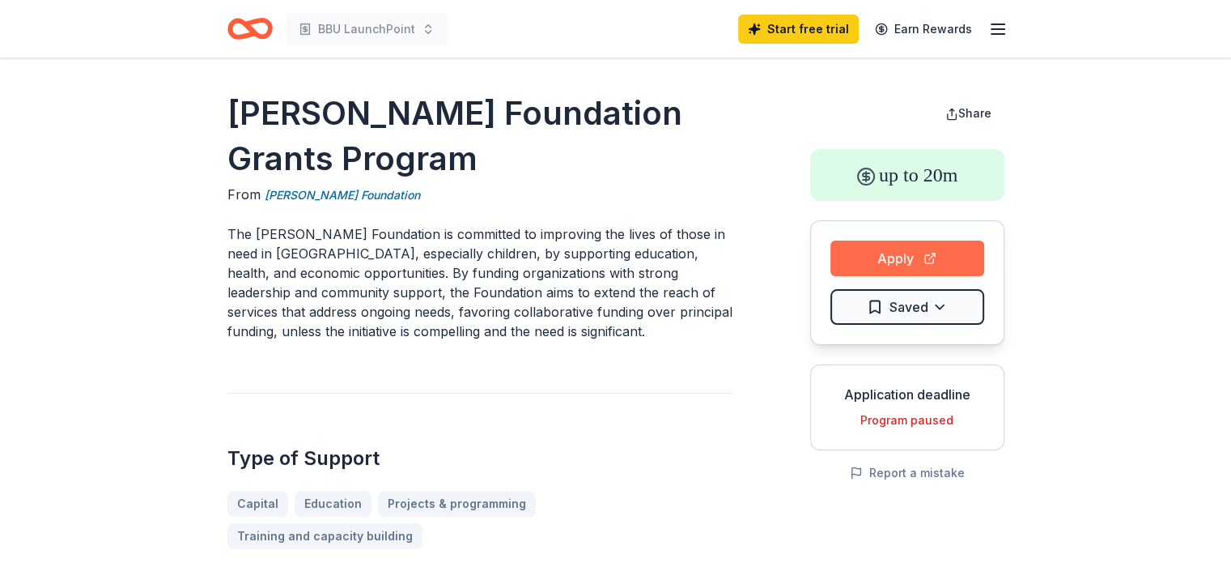
click at [871, 258] on button "Apply" at bounding box center [907, 258] width 154 height 36
click at [842, 45] on div "Start free trial Earn Rewards" at bounding box center [873, 29] width 270 height 38
